Goal: Task Accomplishment & Management: Use online tool/utility

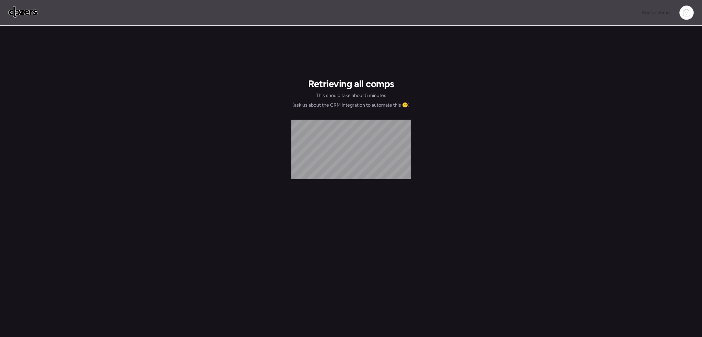
click at [36, 12] on img at bounding box center [22, 12] width 29 height 11
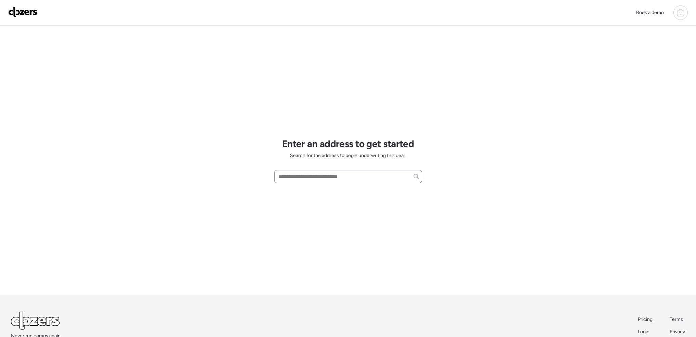
click at [326, 171] on div at bounding box center [348, 176] width 148 height 13
click at [325, 177] on input "text" at bounding box center [348, 177] width 142 height 10
paste input "**********"
click at [346, 186] on span "[STREET_ADDRESS][PERSON_NAME]" at bounding box center [318, 189] width 83 height 7
type input "**********"
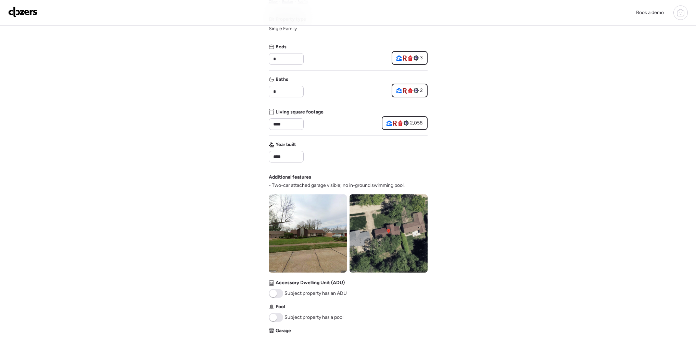
scroll to position [137, 0]
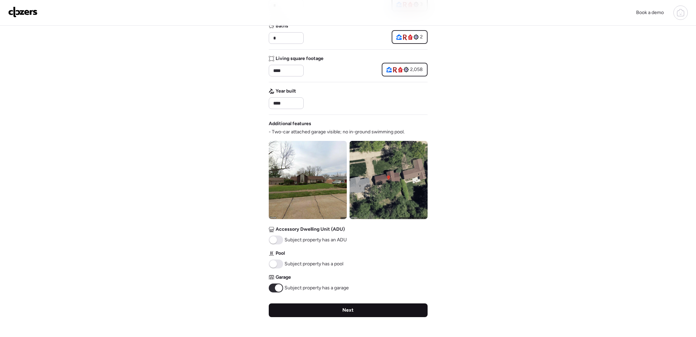
click at [381, 313] on div "Next" at bounding box center [348, 310] width 159 height 14
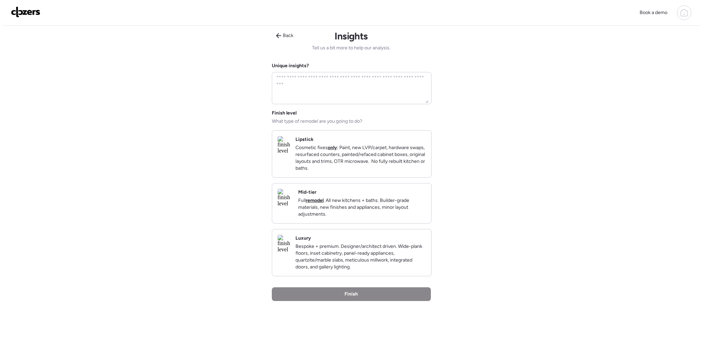
scroll to position [0, 0]
click at [366, 159] on p "Cosmetic fixes only : Paint, new LVP/carpet, hardware swaps, resurfaced counter…" at bounding box center [358, 158] width 130 height 27
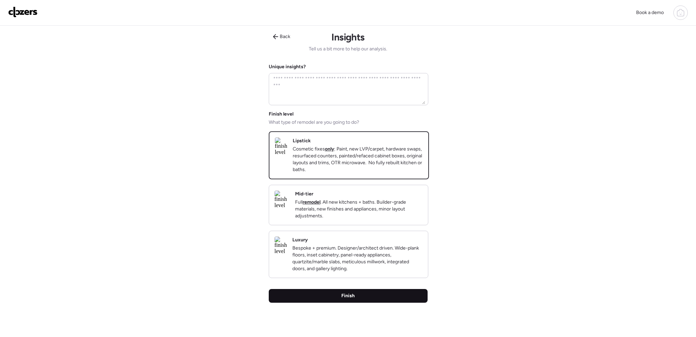
click at [349, 299] on span "Finish" at bounding box center [348, 295] width 13 height 7
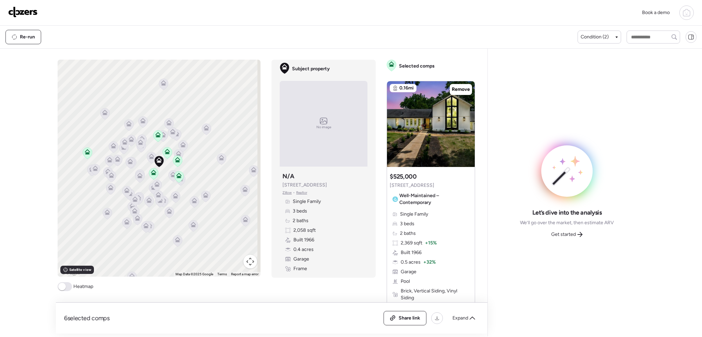
drag, startPoint x: 69, startPoint y: 291, endPoint x: 74, endPoint y: 281, distance: 11.0
click at [69, 291] on span at bounding box center [65, 286] width 14 height 9
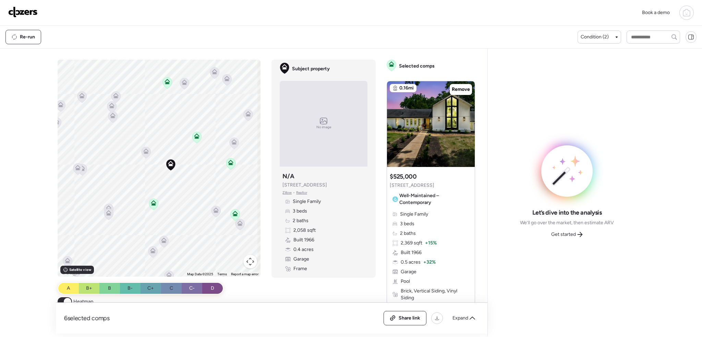
drag, startPoint x: 134, startPoint y: 160, endPoint x: 189, endPoint y: 180, distance: 59.3
click at [189, 180] on div "To activate drag with keyboard, press Alt + Enter. Once in keyboard drag state,…" at bounding box center [159, 168] width 203 height 217
click at [598, 36] on span "Condition (2)" at bounding box center [594, 37] width 28 height 7
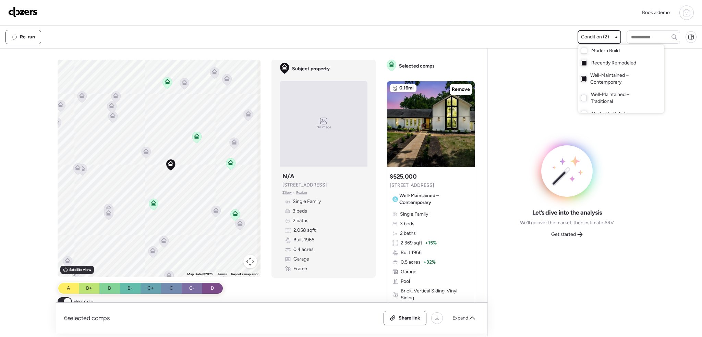
click at [581, 78] on div at bounding box center [583, 78] width 5 height 5
click at [518, 61] on div at bounding box center [351, 149] width 702 height 337
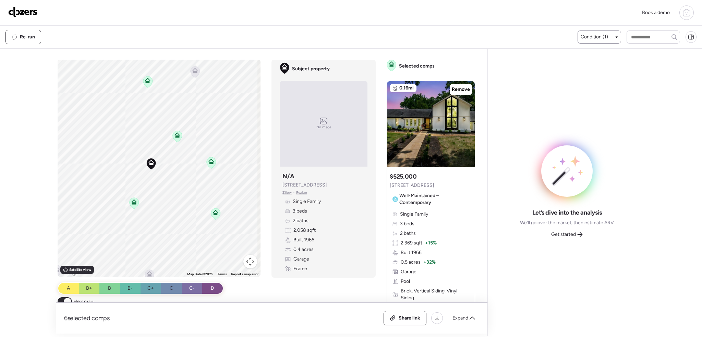
drag, startPoint x: 188, startPoint y: 183, endPoint x: 173, endPoint y: 169, distance: 20.1
click at [168, 181] on div "To activate drag with keyboard, press Alt + Enter. Once in keyboard drag state,…" at bounding box center [159, 168] width 203 height 217
click at [177, 136] on icon at bounding box center [177, 136] width 4 height 2
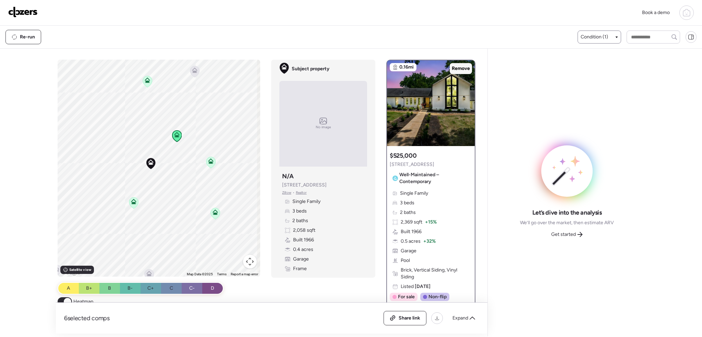
click at [456, 68] on span "Remove" at bounding box center [461, 68] width 18 height 7
click at [208, 161] on icon at bounding box center [210, 160] width 5 height 5
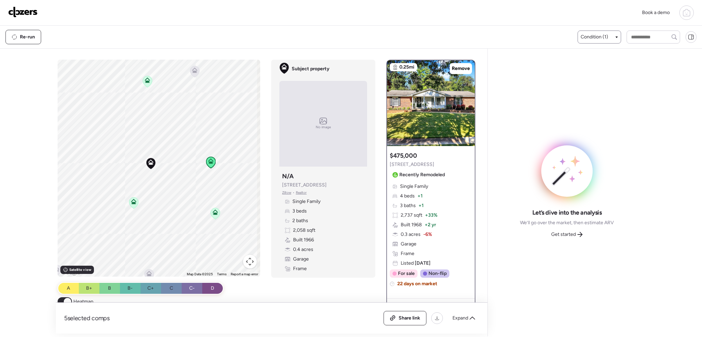
click at [132, 205] on icon at bounding box center [133, 202] width 9 height 11
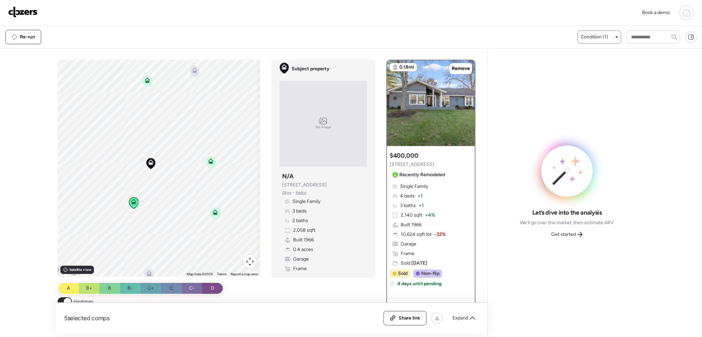
click at [211, 163] on icon at bounding box center [211, 162] width 4 height 2
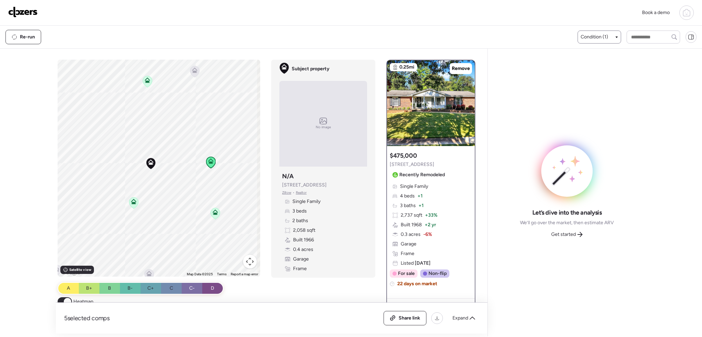
click at [147, 79] on icon at bounding box center [147, 78] width 5 height 3
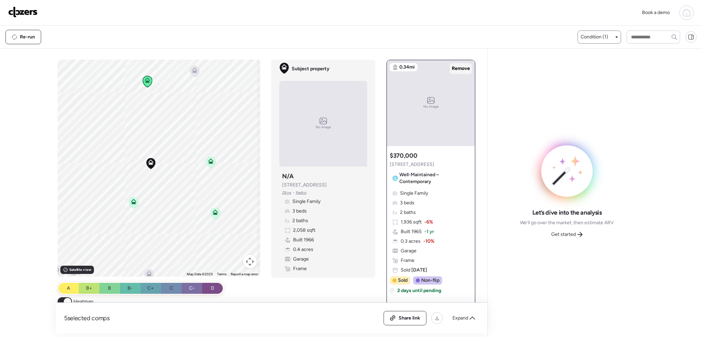
click at [452, 66] on span "Remove" at bounding box center [461, 68] width 18 height 7
click at [194, 70] on icon at bounding box center [194, 69] width 5 height 5
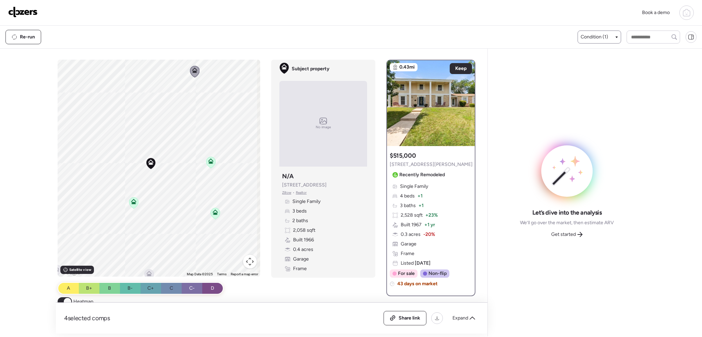
click at [214, 213] on icon at bounding box center [215, 213] width 4 height 2
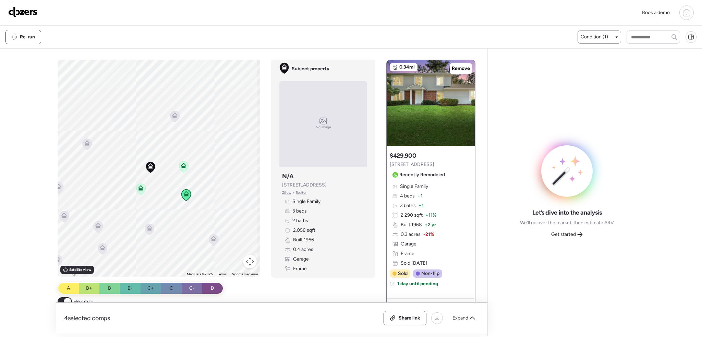
drag, startPoint x: 189, startPoint y: 244, endPoint x: 171, endPoint y: 219, distance: 30.9
click at [171, 219] on div "To activate drag with keyboard, press Alt + Enter. Once in keyboard drag state,…" at bounding box center [159, 168] width 203 height 217
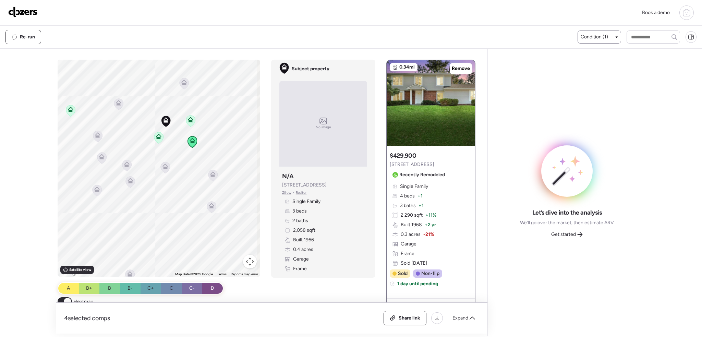
drag, startPoint x: 179, startPoint y: 226, endPoint x: 189, endPoint y: 171, distance: 56.0
click at [189, 171] on div "To activate drag with keyboard, press Alt + Enter. Once in keyboard drag state,…" at bounding box center [159, 168] width 203 height 217
click at [66, 110] on icon at bounding box center [70, 110] width 9 height 11
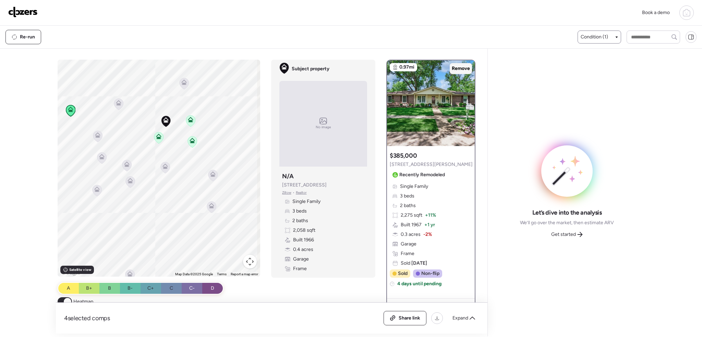
click at [460, 65] on span "Remove" at bounding box center [461, 68] width 18 height 7
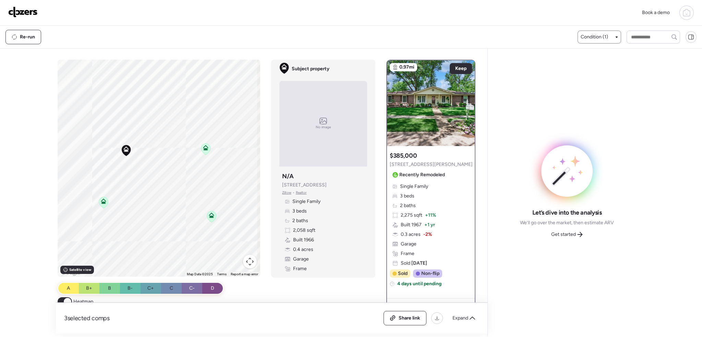
drag, startPoint x: 160, startPoint y: 137, endPoint x: 157, endPoint y: 202, distance: 64.5
click at [157, 202] on div "To activate drag with keyboard, press Alt + Enter. Once in keyboard drag state,…" at bounding box center [159, 168] width 203 height 217
click at [458, 317] on span "Expand" at bounding box center [460, 317] width 16 height 7
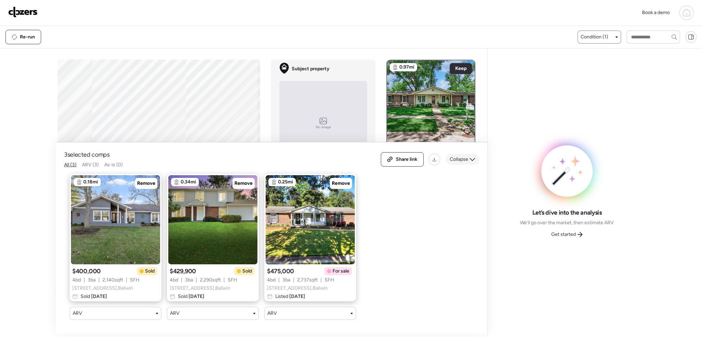
click at [468, 156] on span "Collapse" at bounding box center [458, 159] width 18 height 7
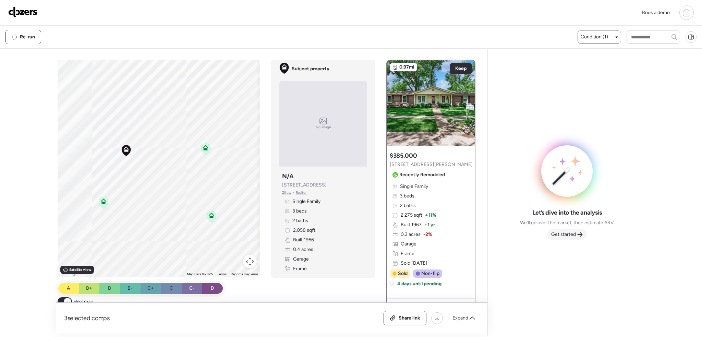
click at [563, 234] on span "Get started" at bounding box center [563, 234] width 25 height 7
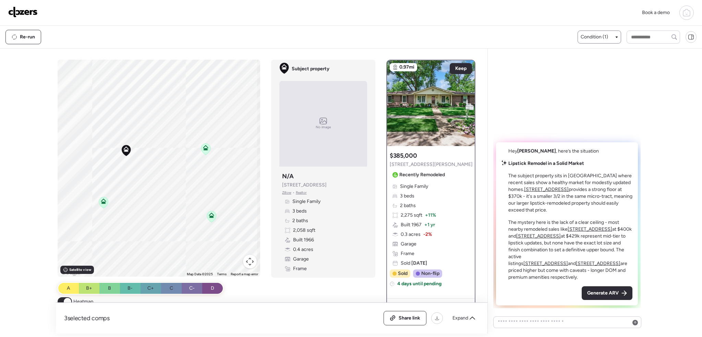
drag, startPoint x: 591, startPoint y: 290, endPoint x: 563, endPoint y: 293, distance: 28.6
click at [591, 290] on span "Generate ARV" at bounding box center [603, 292] width 32 height 7
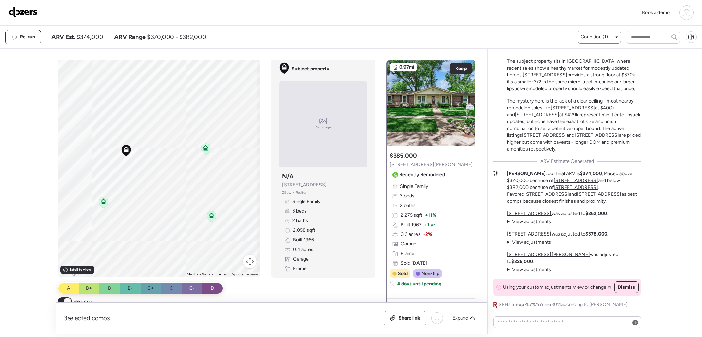
click at [15, 13] on img at bounding box center [22, 12] width 29 height 11
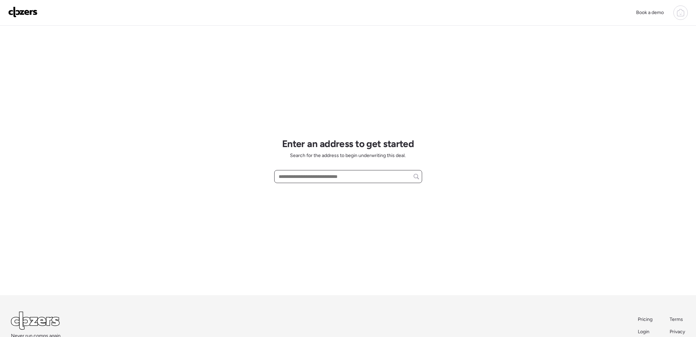
click at [303, 175] on input "text" at bounding box center [348, 177] width 142 height 10
paste input "**********"
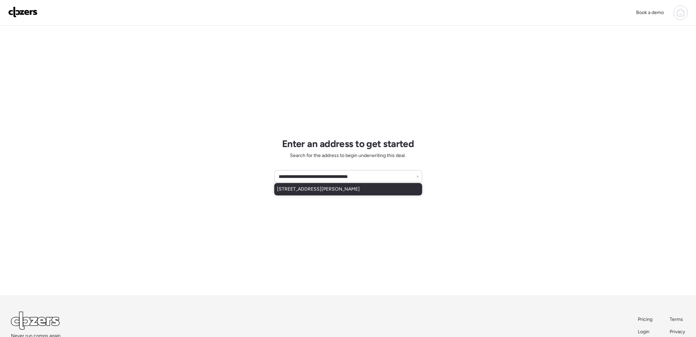
click at [314, 191] on span "7250 Howdershell Rd, Hazelwood, MO, 63042" at bounding box center [318, 189] width 83 height 7
type input "**********"
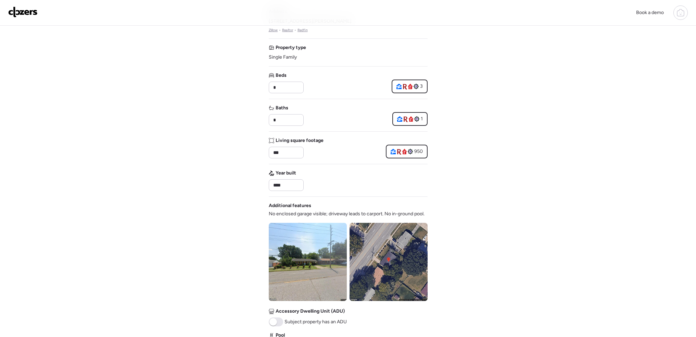
scroll to position [69, 0]
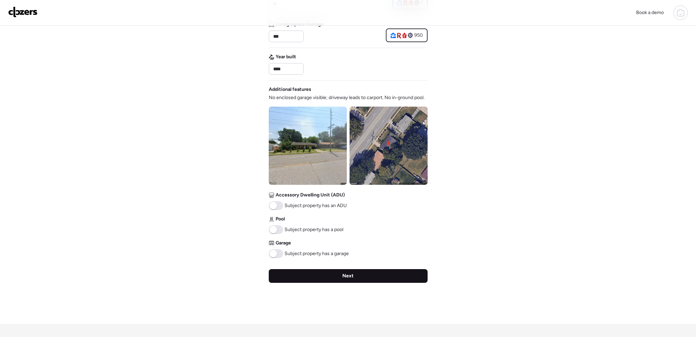
click at [365, 276] on div "Next" at bounding box center [348, 276] width 159 height 14
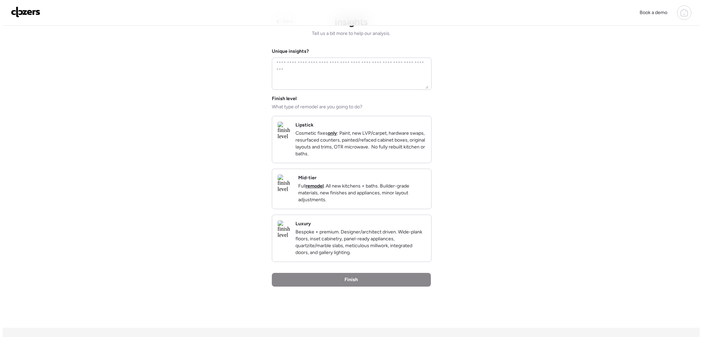
scroll to position [0, 0]
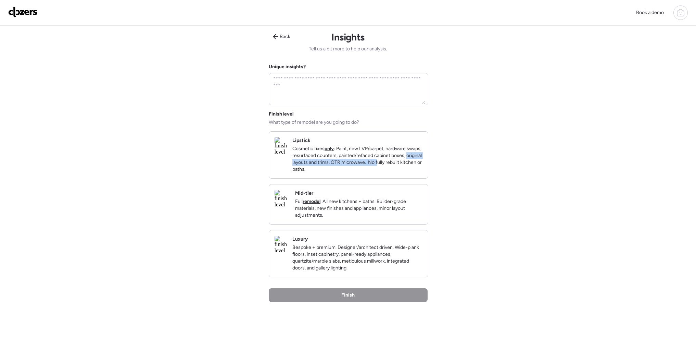
click at [384, 166] on p "Cosmetic fixes only : Paint, new LVP/carpet, hardware swaps, resurfaced counter…" at bounding box center [358, 158] width 130 height 27
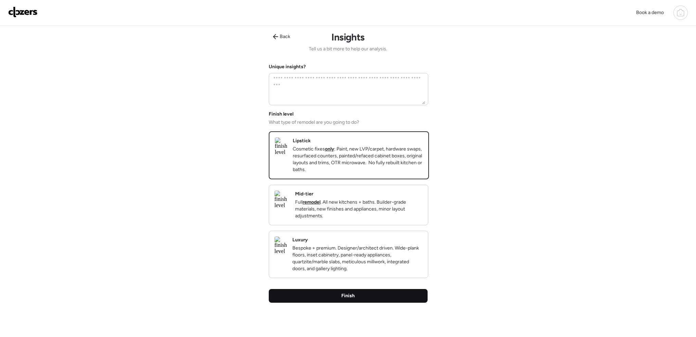
click at [361, 303] on div "Finish" at bounding box center [348, 296] width 159 height 14
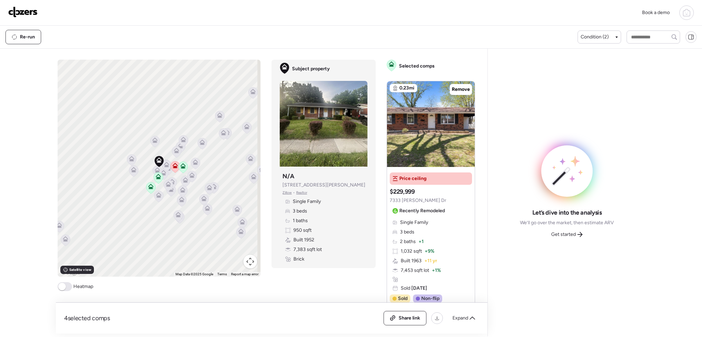
click at [61, 288] on span at bounding box center [62, 287] width 8 height 8
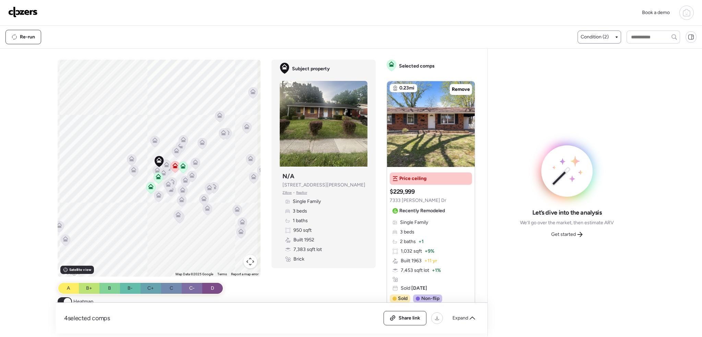
click at [608, 37] on div "Condition (2)" at bounding box center [598, 37] width 37 height 7
click at [581, 79] on div at bounding box center [583, 78] width 5 height 5
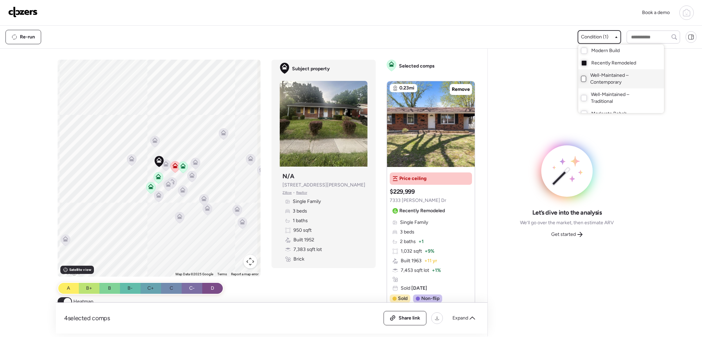
drag, startPoint x: 499, startPoint y: 91, endPoint x: 506, endPoint y: 90, distance: 6.2
click at [501, 91] on div at bounding box center [351, 149] width 702 height 337
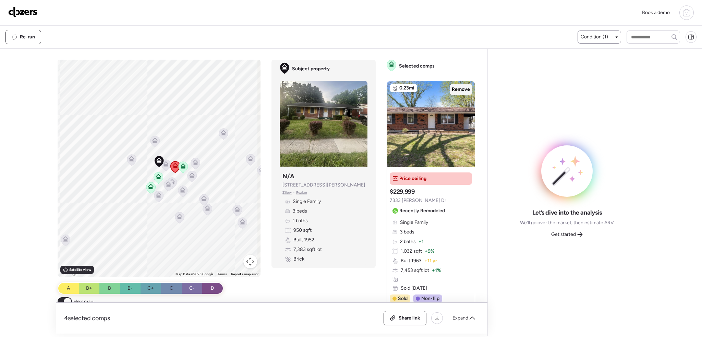
click at [461, 92] on span "Remove" at bounding box center [461, 89] width 18 height 7
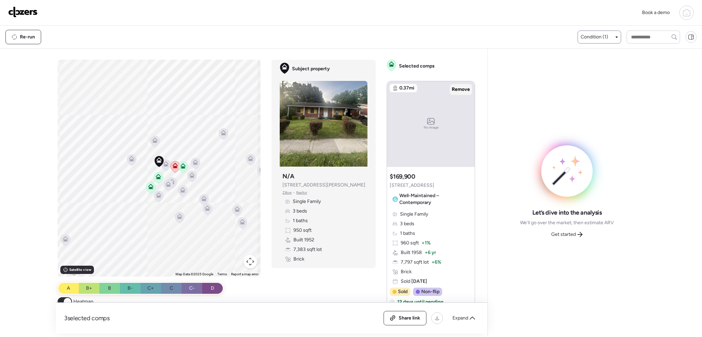
click at [454, 90] on span "Remove" at bounding box center [461, 89] width 18 height 7
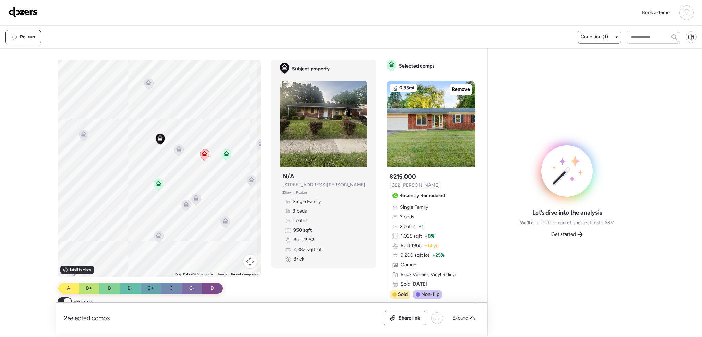
drag, startPoint x: 146, startPoint y: 135, endPoint x: 151, endPoint y: 180, distance: 45.3
click at [144, 161] on div "To activate drag with keyboard, press Alt + Enter. Once in keyboard drag state,…" at bounding box center [159, 168] width 203 height 217
click at [176, 150] on icon at bounding box center [178, 148] width 5 height 5
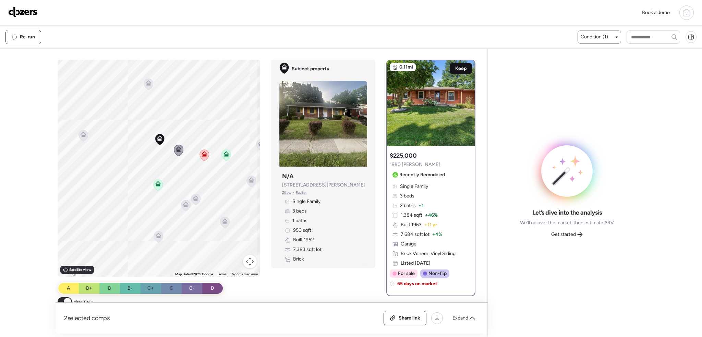
click at [455, 70] on span "Keep" at bounding box center [460, 68] width 11 height 7
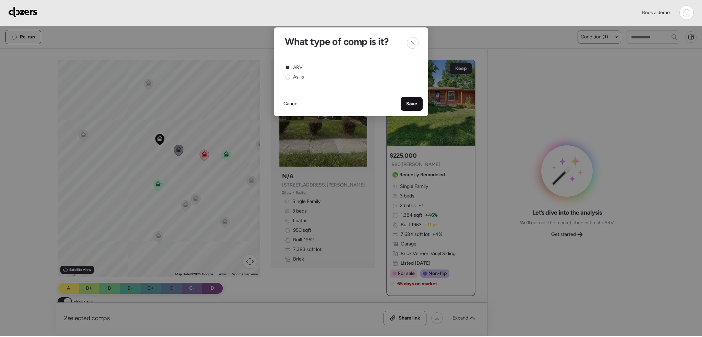
click at [412, 104] on span "Save" at bounding box center [411, 103] width 11 height 7
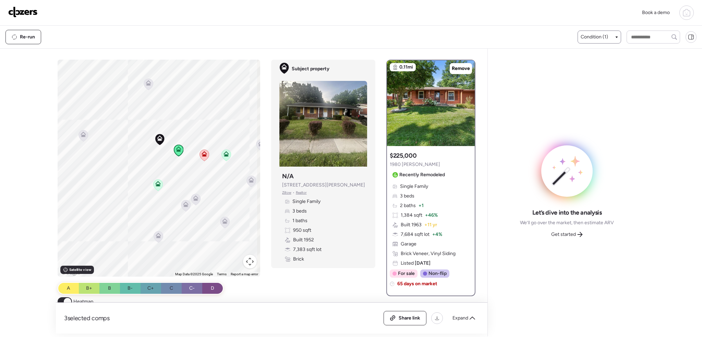
click at [204, 154] on icon at bounding box center [204, 152] width 5 height 3
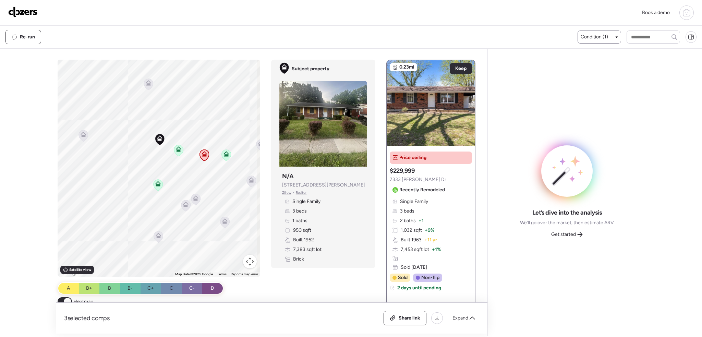
click at [153, 184] on icon at bounding box center [157, 184] width 9 height 11
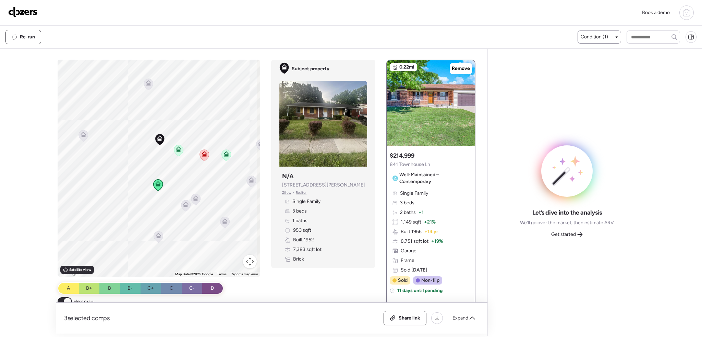
click at [226, 153] on icon at bounding box center [226, 152] width 5 height 3
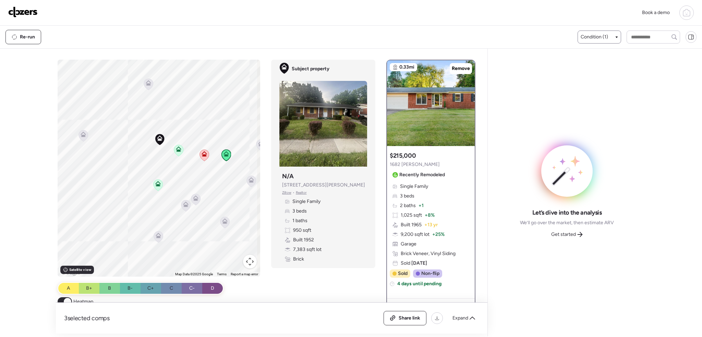
click at [157, 184] on icon at bounding box center [157, 183] width 5 height 5
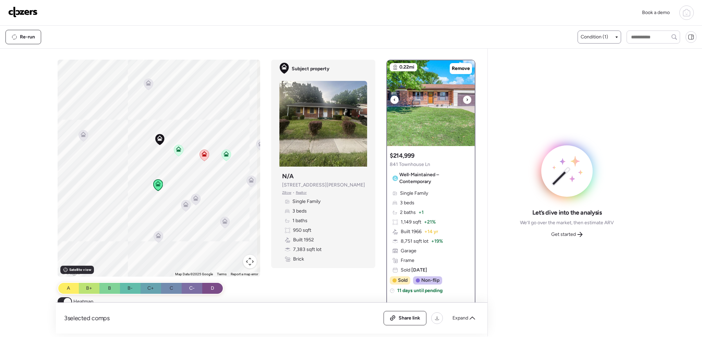
click at [463, 98] on div at bounding box center [467, 100] width 8 height 8
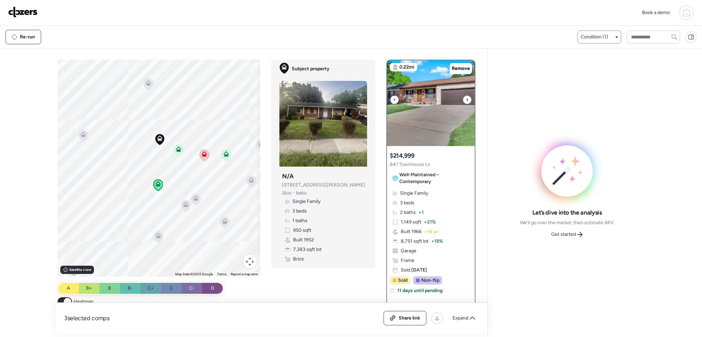
click at [466, 98] on icon at bounding box center [467, 100] width 3 height 8
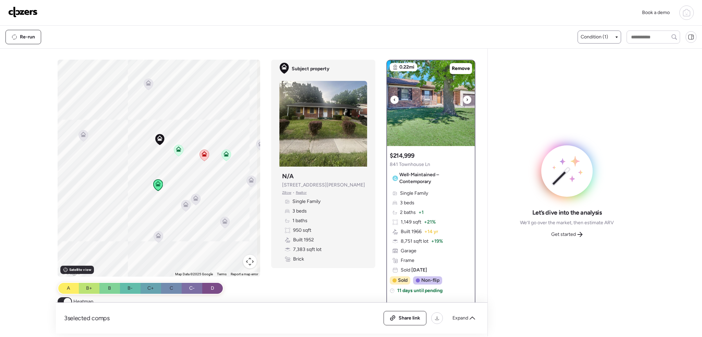
click at [466, 100] on icon at bounding box center [466, 99] width 1 height 2
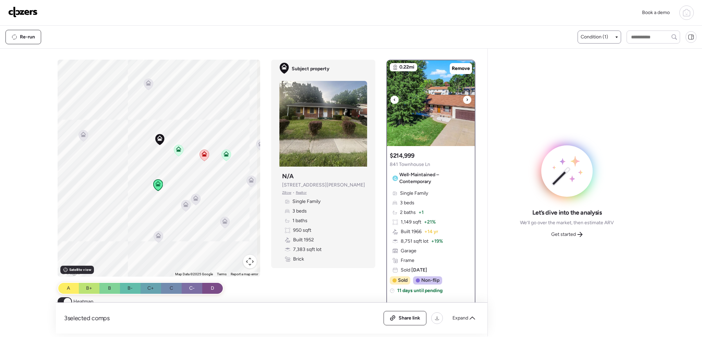
click at [466, 101] on icon at bounding box center [467, 100] width 3 height 8
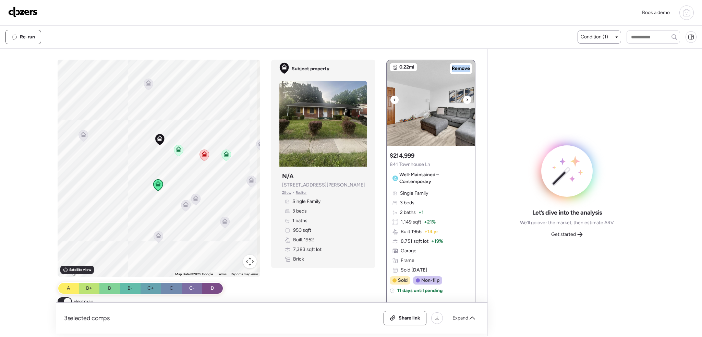
click at [466, 101] on icon at bounding box center [467, 100] width 3 height 8
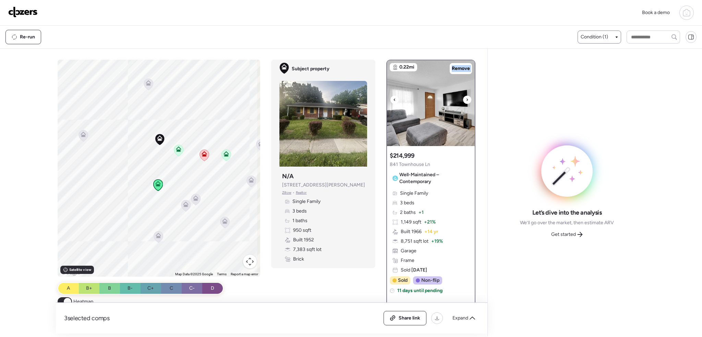
click at [466, 101] on icon at bounding box center [467, 100] width 3 height 8
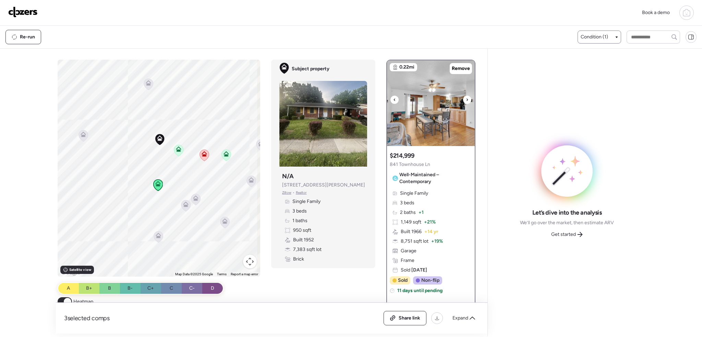
click at [466, 102] on icon at bounding box center [467, 100] width 3 height 8
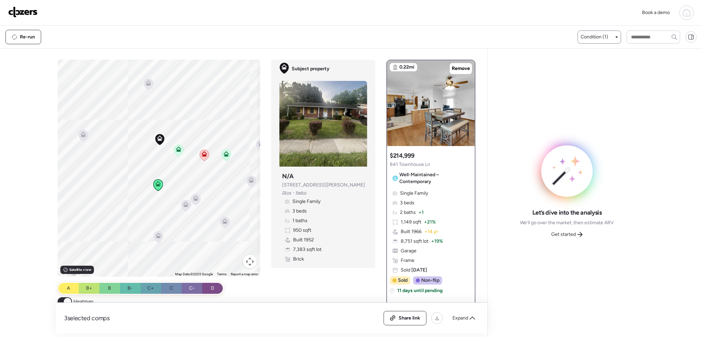
click at [179, 147] on icon at bounding box center [178, 148] width 5 height 5
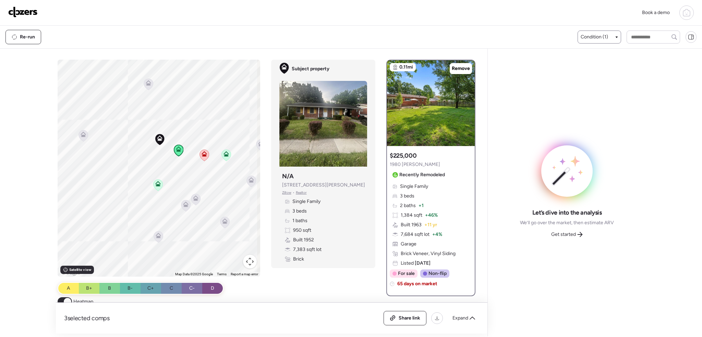
click at [148, 87] on icon at bounding box center [148, 83] width 9 height 11
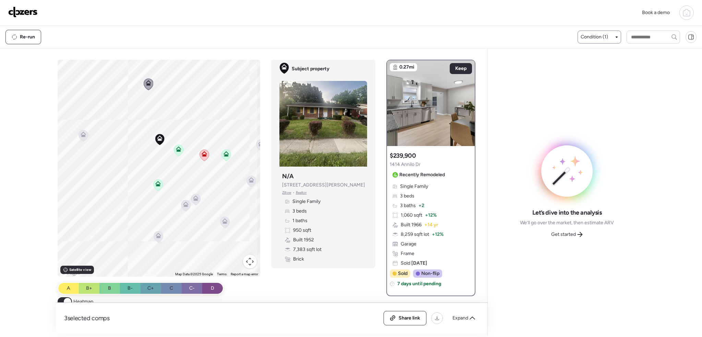
click at [156, 188] on icon at bounding box center [157, 184] width 9 height 11
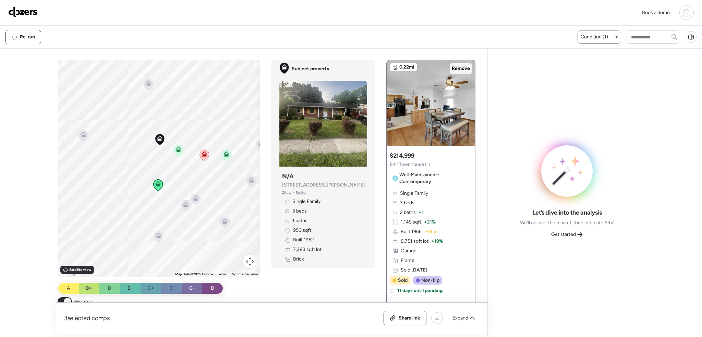
click at [462, 67] on span "Remove" at bounding box center [461, 68] width 18 height 7
click at [147, 83] on icon at bounding box center [148, 82] width 5 height 5
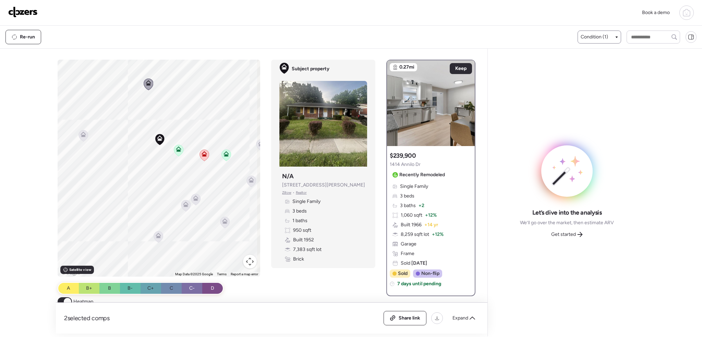
click at [176, 150] on icon at bounding box center [178, 148] width 5 height 5
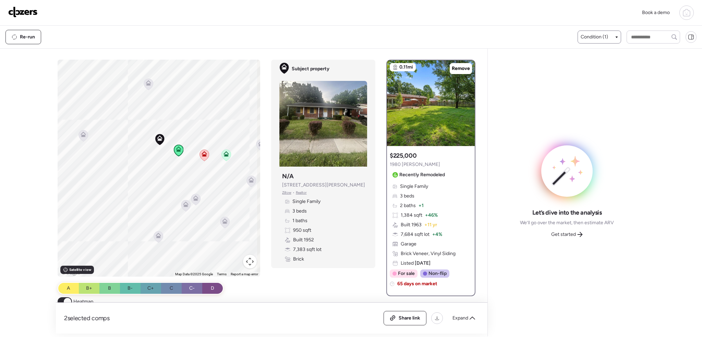
click at [227, 154] on icon at bounding box center [226, 152] width 5 height 3
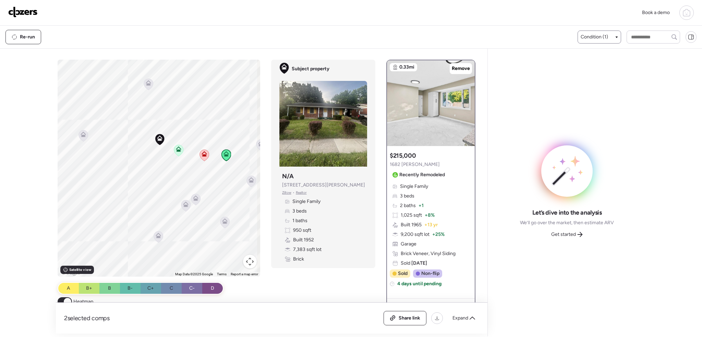
click at [193, 199] on icon at bounding box center [195, 197] width 5 height 5
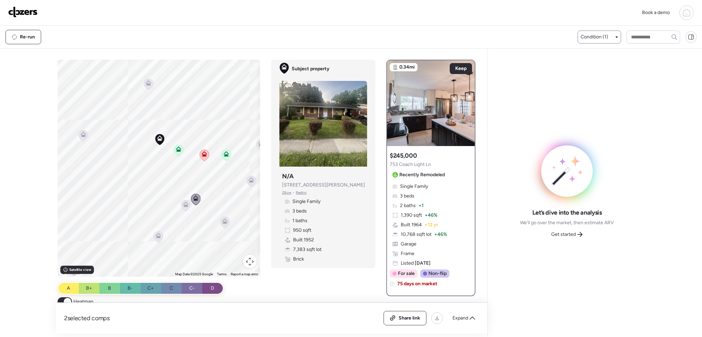
click at [183, 204] on icon at bounding box center [185, 203] width 5 height 5
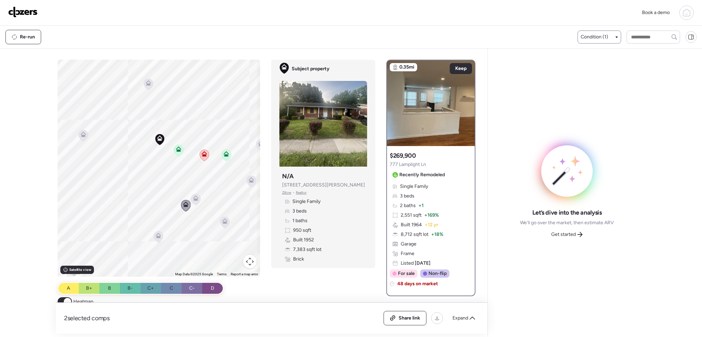
click at [146, 83] on icon at bounding box center [148, 81] width 5 height 3
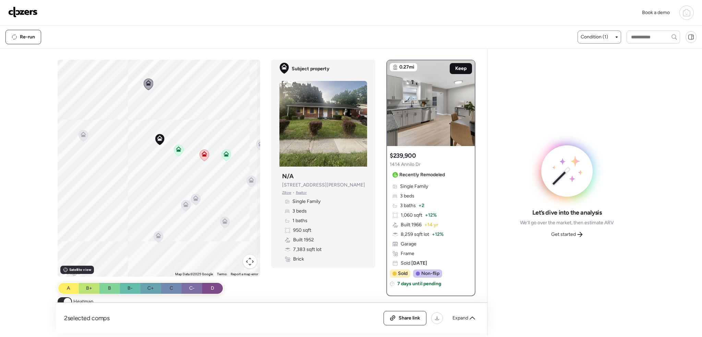
click at [450, 70] on div "Keep" at bounding box center [460, 68] width 22 height 11
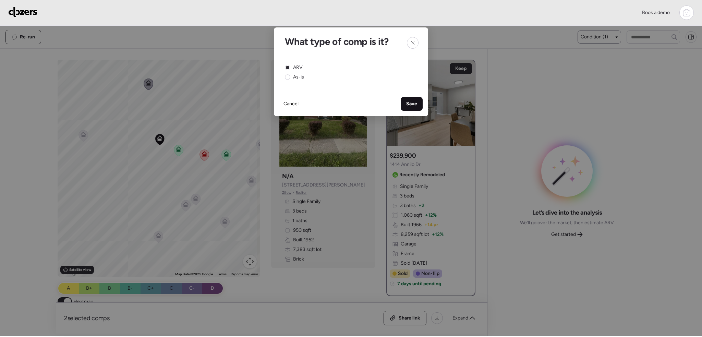
click at [406, 102] on div "Save" at bounding box center [411, 104] width 22 height 14
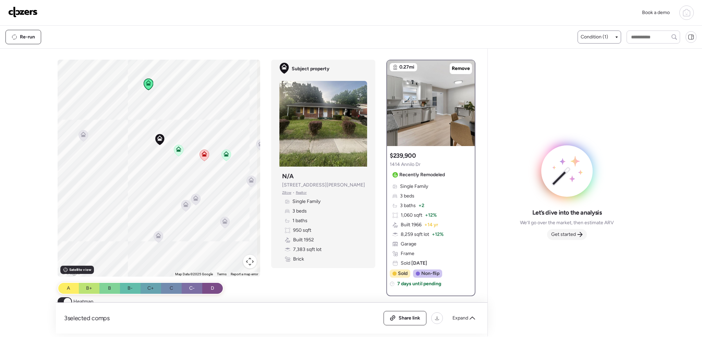
click at [576, 234] on div "Get started" at bounding box center [567, 234] width 40 height 11
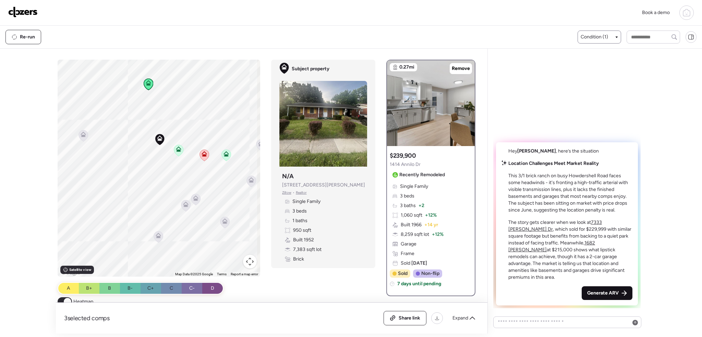
click at [609, 293] on span "Generate ARV" at bounding box center [603, 292] width 32 height 7
